Goal: Information Seeking & Learning: Learn about a topic

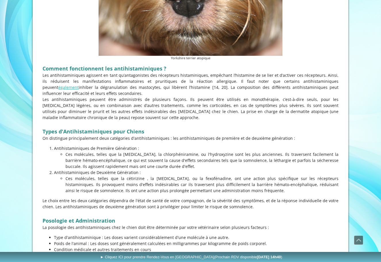
scroll to position [316, 0]
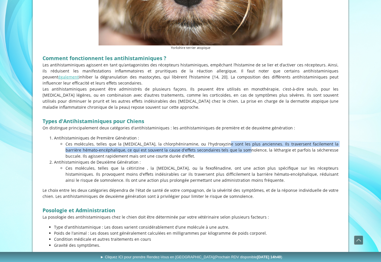
drag, startPoint x: 180, startPoint y: 143, endPoint x: 190, endPoint y: 148, distance: 11.3
click at [190, 148] on p "Ces molécules, telles que la [MEDICAL_DATA], la chlorphéniramine, ou l'hydroxyz…" at bounding box center [202, 150] width 273 height 18
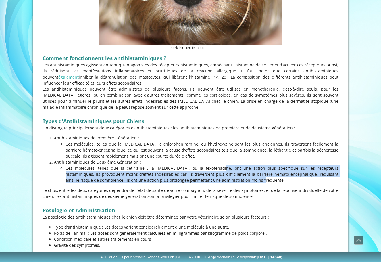
drag, startPoint x: 167, startPoint y: 167, endPoint x: 196, endPoint y: 178, distance: 30.4
click at [196, 178] on p "Ces molécules, telles que la cétirizine , la [MEDICAL_DATA], ou la fexofénadine…" at bounding box center [202, 174] width 273 height 18
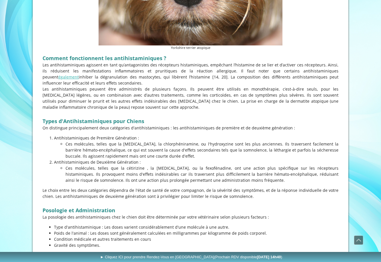
click at [133, 166] on p "Ces molécules, telles que la cétirizine , la [MEDICAL_DATA], ou la fexofénadine…" at bounding box center [202, 174] width 273 height 18
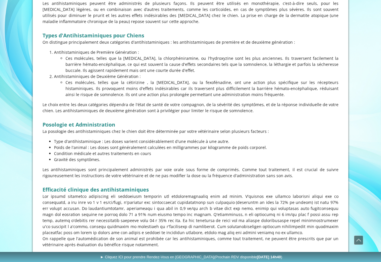
scroll to position [402, 0]
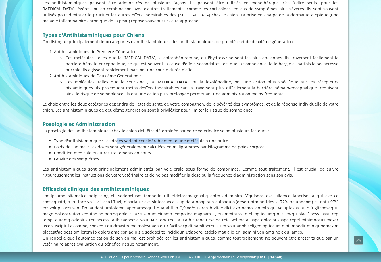
drag, startPoint x: 90, startPoint y: 139, endPoint x: 165, endPoint y: 137, distance: 75.6
drag, startPoint x: 92, startPoint y: 146, endPoint x: 89, endPoint y: 145, distance: 3.7
click at [91, 146] on p "Poids de l'animal : Les doses sont généralement calculées en milligrammes par k…" at bounding box center [196, 147] width 285 height 6
click at [130, 77] on p "Antihistaminiques de Deuxième Génération :" at bounding box center [196, 76] width 285 height 6
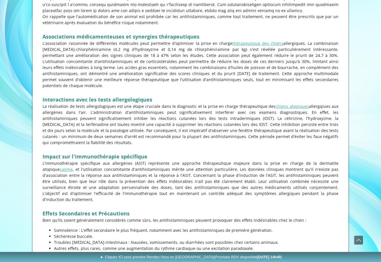
scroll to position [747, 0]
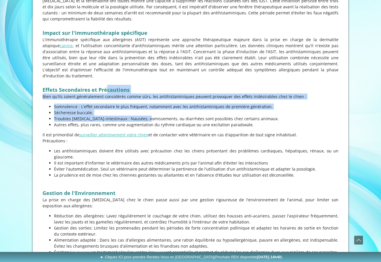
drag, startPoint x: 107, startPoint y: 74, endPoint x: 120, endPoint y: 100, distance: 28.8
click at [120, 100] on div "Comment fonctionnent les antihistaminiques ? Les antihistaminiques agissent en …" at bounding box center [190, 178] width 299 height 1115
click at [120, 116] on p "Troubles [MEDICAL_DATA]-intestinaux : Nausées, vomissements, ou diarrhées sont …" at bounding box center [196, 119] width 285 height 6
click at [104, 85] on div "Comment fonctionnent les antihistaminiques ? Les antihistaminiques agissent en …" at bounding box center [190, 178] width 299 height 1115
